Goal: Task Accomplishment & Management: Manage account settings

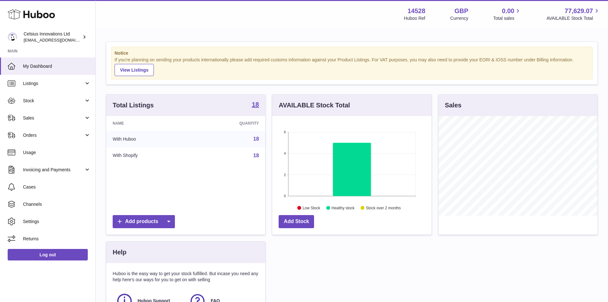
scroll to position [100, 159]
click at [518, 248] on div "Total Listings 18 Name Quantity With Huboo 18 With Shopify 18 Add products AVAI…" at bounding box center [352, 222] width 498 height 256
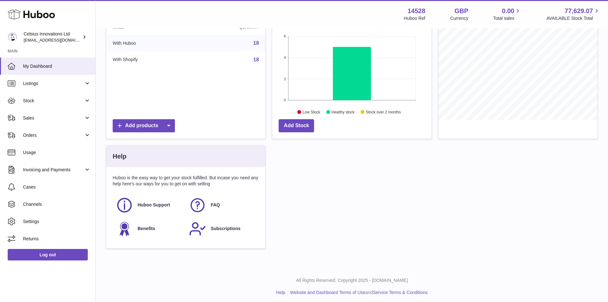
scroll to position [0, 0]
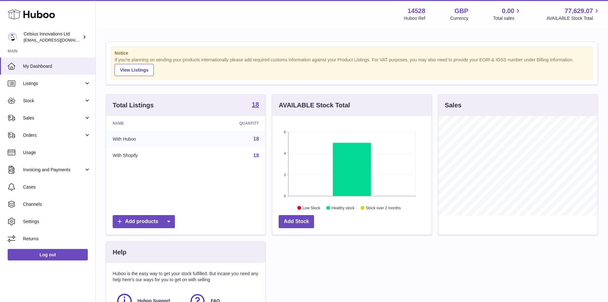
click at [128, 25] on div "Menu Huboo 14528 Huboo Ref GBP Currency 0.00 Total sales 77,629.07 AVAILABLE St…" at bounding box center [352, 14] width 512 height 28
click at [143, 25] on div "Menu Huboo 14528 Huboo Ref GBP Currency 0.00 Total sales 77,629.07 AVAILABLE St…" at bounding box center [352, 14] width 512 height 28
click at [139, 16] on div "Menu Huboo 14528 Huboo Ref GBP Currency 0.00 Total sales 77,629.07 AVAILABLE St…" at bounding box center [351, 14] width 497 height 15
click at [143, 30] on div "Notice If you're planning on sending your products internationally please add r…" at bounding box center [352, 196] width 512 height 334
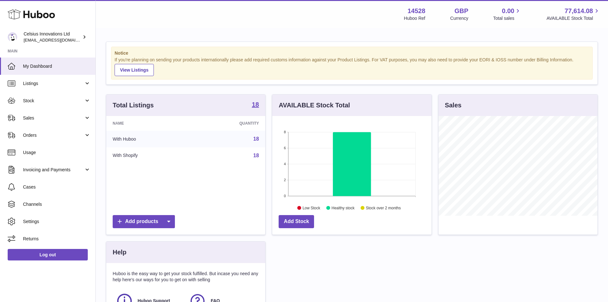
scroll to position [100, 159]
click at [90, 136] on link "Orders" at bounding box center [47, 134] width 95 height 17
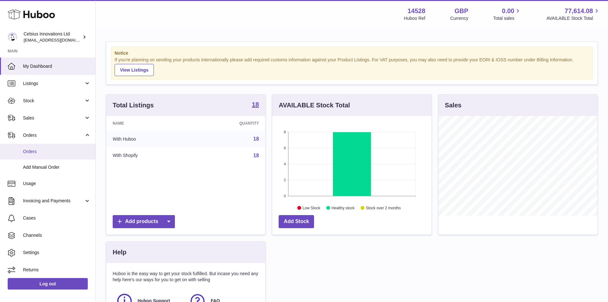
click at [21, 152] on link "Orders" at bounding box center [47, 152] width 95 height 16
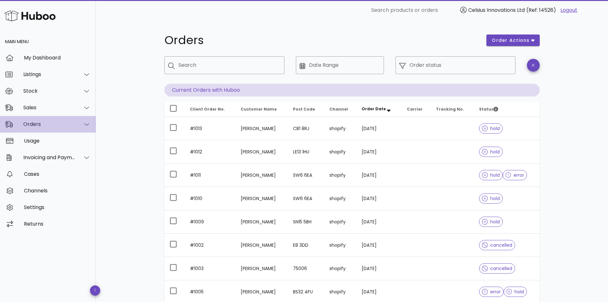
click at [71, 122] on div "Orders" at bounding box center [49, 124] width 52 height 6
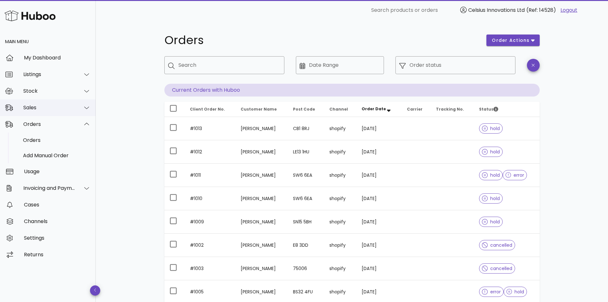
click at [34, 109] on div "Sales" at bounding box center [49, 107] width 52 height 6
click at [34, 123] on div "Sales" at bounding box center [57, 123] width 68 height 6
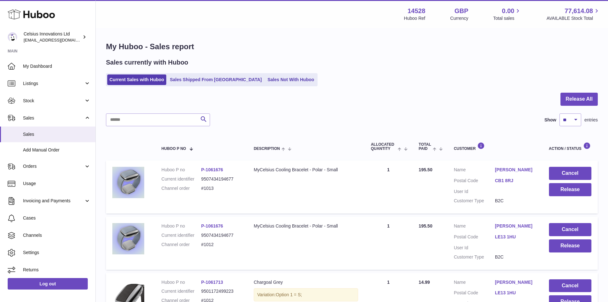
drag, startPoint x: 387, startPoint y: 75, endPoint x: 400, endPoint y: 75, distance: 12.8
click at [400, 75] on div "Current Sales with Huboo Sales Shipped From Huboo Sales Not With Huboo" at bounding box center [352, 79] width 492 height 13
click at [365, 68] on div "Sales currently with Huboo Current Sales with Huboo Sales Shipped From Huboo Sa…" at bounding box center [352, 72] width 492 height 28
drag, startPoint x: 341, startPoint y: 114, endPoint x: 341, endPoint y: 119, distance: 5.5
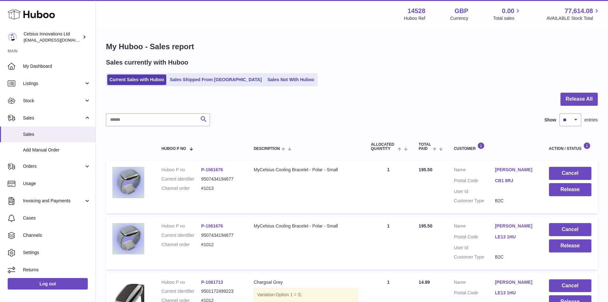
click at [338, 118] on div "Search Show ** ** ** *** entries" at bounding box center [352, 119] width 492 height 13
click at [336, 122] on div "Search Show ** ** ** *** entries" at bounding box center [352, 119] width 492 height 13
click at [351, 113] on div "Search Show ** ** ** *** entries" at bounding box center [352, 119] width 492 height 13
click at [444, 64] on div "Sales currently with Huboo" at bounding box center [352, 62] width 492 height 9
drag, startPoint x: 341, startPoint y: 79, endPoint x: 315, endPoint y: 93, distance: 29.5
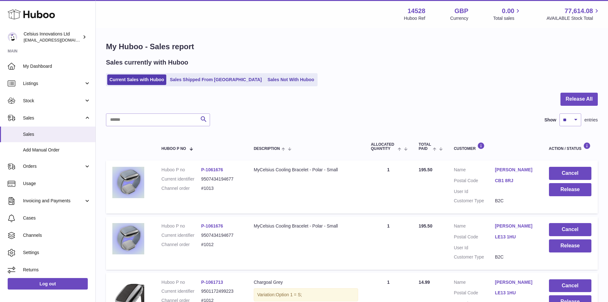
click at [340, 79] on div "Current Sales with Huboo Sales Shipped From Huboo Sales Not With Huboo" at bounding box center [352, 79] width 492 height 13
drag, startPoint x: 315, startPoint y: 93, endPoint x: 301, endPoint y: 98, distance: 14.3
click at [308, 95] on div at bounding box center [352, 103] width 492 height 21
drag, startPoint x: 263, startPoint y: 112, endPoint x: 278, endPoint y: 111, distance: 15.3
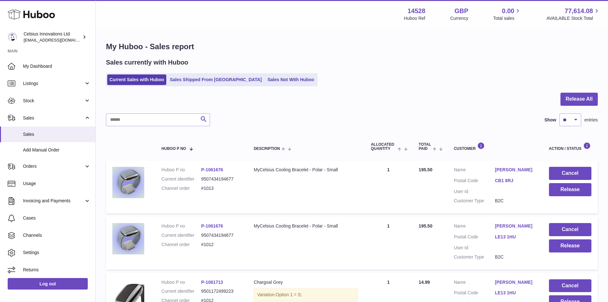
click at [374, 105] on div at bounding box center [352, 103] width 492 height 21
click at [472, 47] on h1 "My Huboo - Sales report" at bounding box center [352, 46] width 492 height 10
click at [465, 58] on div "Sales currently with Huboo" at bounding box center [352, 62] width 492 height 9
click at [416, 69] on div "Sales currently with Huboo Current Sales with Huboo Sales Shipped From Huboo Sa…" at bounding box center [352, 72] width 492 height 28
click at [359, 77] on div "Current Sales with Huboo Sales Shipped From [GEOGRAPHIC_DATA] Sales Not With Hu…" at bounding box center [352, 79] width 492 height 13
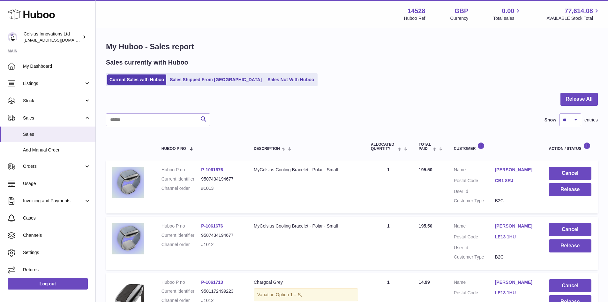
drag, startPoint x: 377, startPoint y: 79, endPoint x: 376, endPoint y: 83, distance: 4.2
click at [377, 79] on div "Current Sales with Huboo Sales Shipped From [GEOGRAPHIC_DATA] Sales Not With Hu…" at bounding box center [352, 79] width 492 height 13
drag, startPoint x: 387, startPoint y: 81, endPoint x: 381, endPoint y: 86, distance: 8.4
click at [384, 86] on div "Current Sales with Huboo Sales Shipped From [GEOGRAPHIC_DATA] Sales Not With Hu…" at bounding box center [352, 79] width 492 height 13
drag, startPoint x: 376, startPoint y: 86, endPoint x: 373, endPoint y: 88, distance: 3.7
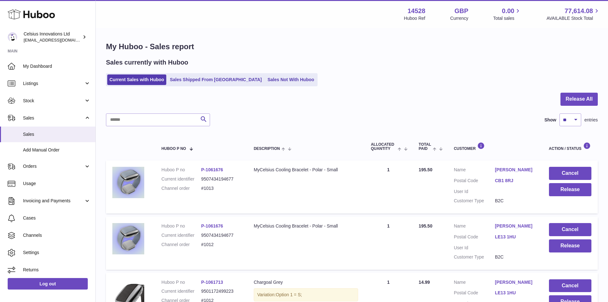
drag, startPoint x: 193, startPoint y: 96, endPoint x: 187, endPoint y: 98, distance: 6.3
click at [193, 96] on div at bounding box center [352, 103] width 492 height 21
click at [126, 97] on div at bounding box center [352, 103] width 492 height 21
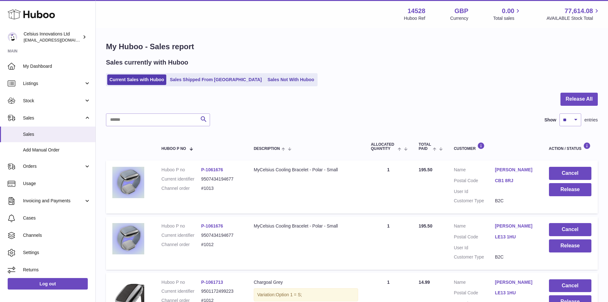
drag, startPoint x: 131, startPoint y: 95, endPoint x: 183, endPoint y: 86, distance: 52.2
click at [130, 96] on div at bounding box center [352, 103] width 492 height 21
click at [424, 60] on div "Sales currently with Huboo" at bounding box center [352, 62] width 492 height 9
drag, startPoint x: 395, startPoint y: 46, endPoint x: 276, endPoint y: 78, distance: 122.9
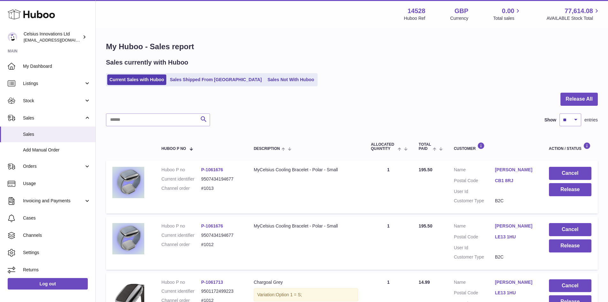
click at [356, 47] on h1 "My Huboo - Sales report" at bounding box center [352, 46] width 492 height 10
drag, startPoint x: 406, startPoint y: 72, endPoint x: 362, endPoint y: 117, distance: 63.0
click at [406, 72] on div "Sales currently with Huboo Current Sales with Huboo Sales Shipped From [GEOGRAP…" at bounding box center [352, 72] width 492 height 28
drag, startPoint x: 438, startPoint y: 63, endPoint x: 433, endPoint y: 66, distance: 6.3
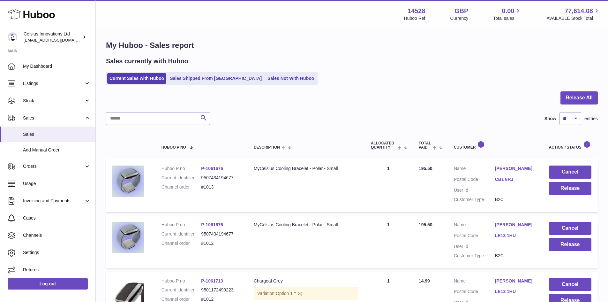
click at [449, 70] on div "Sales currently with Huboo Current Sales with Huboo Sales Shipped From Huboo Sa…" at bounding box center [352, 71] width 492 height 28
click at [387, 77] on div "Current Sales with Huboo Sales Shipped From [GEOGRAPHIC_DATA] Sales Not With Hu…" at bounding box center [352, 78] width 492 height 13
click at [379, 83] on div "Current Sales with Huboo Sales Shipped From [GEOGRAPHIC_DATA] Sales Not With Hu…" at bounding box center [352, 78] width 492 height 13
click at [372, 80] on div "Current Sales with Huboo Sales Shipped From [GEOGRAPHIC_DATA] Sales Not With Hu…" at bounding box center [352, 78] width 492 height 13
drag, startPoint x: 385, startPoint y: 85, endPoint x: 349, endPoint y: 102, distance: 39.8
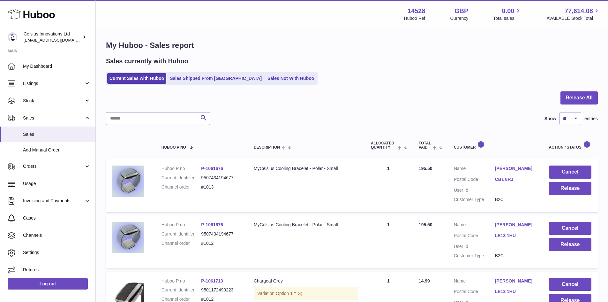
drag, startPoint x: 271, startPoint y: 120, endPoint x: 265, endPoint y: 122, distance: 6.7
click at [269, 121] on div "Search Show ** ** ** *** entries" at bounding box center [352, 118] width 492 height 13
click at [386, 77] on div "Current Sales with Huboo Sales Shipped From [GEOGRAPHIC_DATA] Sales Not With Hu…" at bounding box center [352, 78] width 492 height 13
drag, startPoint x: 275, startPoint y: 108, endPoint x: 271, endPoint y: 123, distance: 16.3
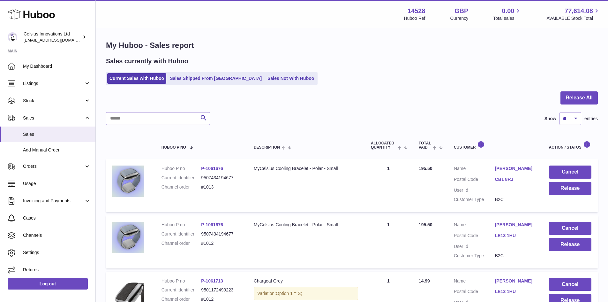
click at [275, 109] on div at bounding box center [352, 101] width 492 height 21
click at [270, 124] on div "Search Show ** ** ** *** entries" at bounding box center [352, 118] width 492 height 13
click at [266, 122] on div "Search Show ** ** ** *** entries" at bounding box center [352, 118] width 492 height 13
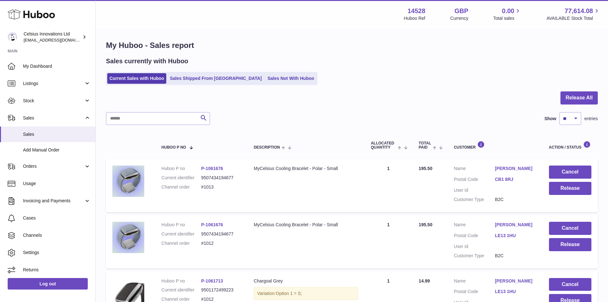
drag, startPoint x: 271, startPoint y: 117, endPoint x: 261, endPoint y: 130, distance: 16.1
click at [266, 124] on div "Search Show ** ** ** *** entries" at bounding box center [352, 118] width 492 height 13
click at [427, 80] on div "Current Sales with Huboo Sales Shipped From Huboo Sales Not With Huboo" at bounding box center [352, 78] width 492 height 13
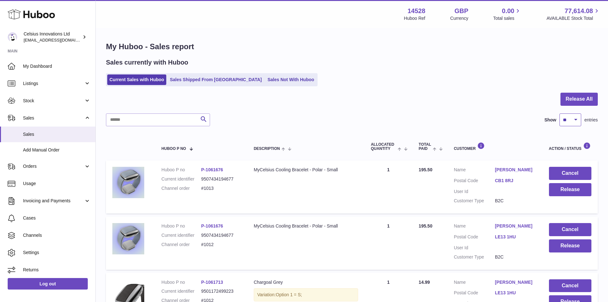
click at [570, 120] on select "** ** ** ***" at bounding box center [570, 119] width 22 height 13
select select "**"
click at [559, 113] on select "** ** ** ***" at bounding box center [570, 119] width 22 height 13
drag, startPoint x: 465, startPoint y: 91, endPoint x: 462, endPoint y: 92, distance: 3.7
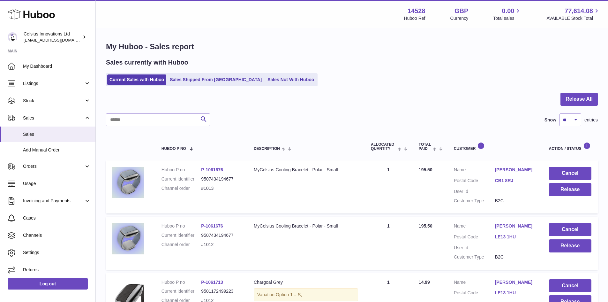
click at [346, 98] on div at bounding box center [352, 103] width 492 height 21
drag, startPoint x: 344, startPoint y: 96, endPoint x: 325, endPoint y: 112, distance: 24.9
click at [324, 115] on div "Search Show ** ** ** *** entries" at bounding box center [352, 119] width 492 height 13
click at [393, 85] on div "Current Sales with Huboo Sales Shipped From [GEOGRAPHIC_DATA] Sales Not With Hu…" at bounding box center [352, 79] width 492 height 13
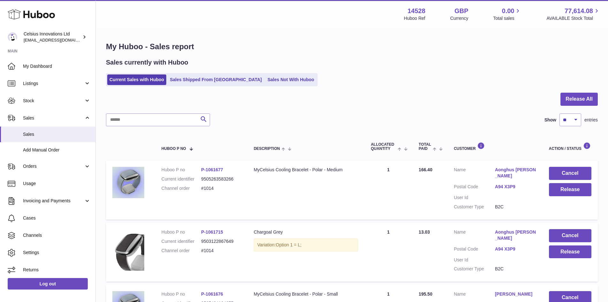
select select "**"
click at [569, 187] on button "Release" at bounding box center [570, 189] width 42 height 13
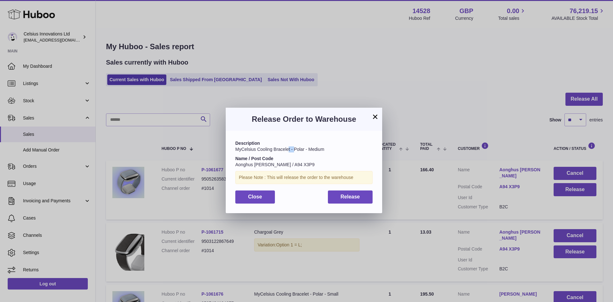
drag, startPoint x: 294, startPoint y: 147, endPoint x: 288, endPoint y: 147, distance: 6.4
click at [288, 147] on span "MyCelsius Cooling Bracelet - Polar - Medium" at bounding box center [279, 148] width 89 height 5
click at [351, 196] on span "Release" at bounding box center [350, 196] width 19 height 5
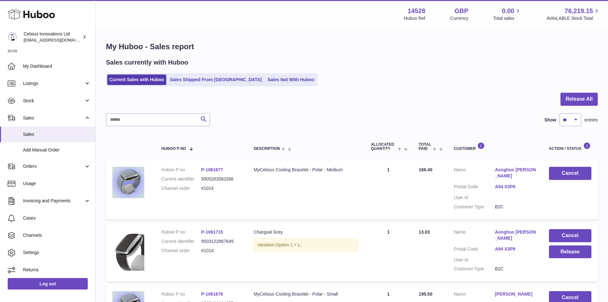
click at [381, 86] on div "Current Sales with Huboo Sales Shipped From [GEOGRAPHIC_DATA] Sales Not With Hu…" at bounding box center [352, 79] width 492 height 13
click at [61, 165] on span "Orders" at bounding box center [53, 166] width 61 height 6
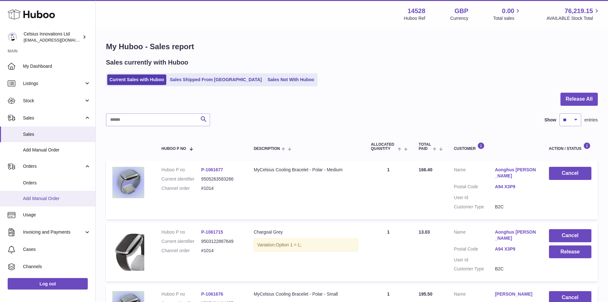
click at [35, 201] on span "Add Manual Order" at bounding box center [57, 198] width 68 height 6
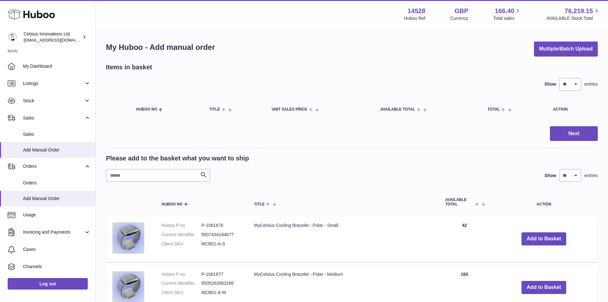
click at [350, 11] on div "Menu Huboo 14528 Huboo Ref GBP Currency 166.40 Total sales 76,219.15 AVAILABLE …" at bounding box center [351, 14] width 497 height 15
drag, startPoint x: 349, startPoint y: 15, endPoint x: 355, endPoint y: 18, distance: 6.3
click at [349, 15] on div "Menu Huboo 14528 Huboo Ref GBP Currency 166.40 Total sales 76,219.15 AVAILABLE …" at bounding box center [351, 14] width 497 height 15
click at [355, 12] on div "Menu Huboo 14528 Huboo Ref GBP Currency 166.40 Total sales 76,219.15 AVAILABLE …" at bounding box center [351, 14] width 497 height 15
